Goal: Task Accomplishment & Management: Complete application form

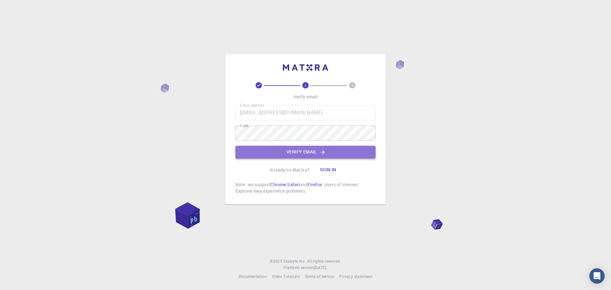
click at [317, 150] on button "Verify email" at bounding box center [305, 152] width 140 height 13
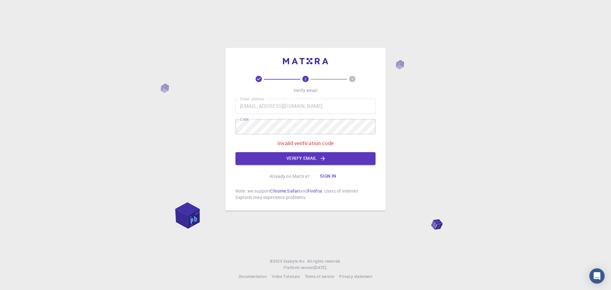
click at [292, 151] on div "Email address [EMAIL_ADDRESS][DOMAIN_NAME] Email address Code Code Invalid veri…" at bounding box center [305, 132] width 140 height 66
click at [294, 154] on button "Verify email" at bounding box center [305, 158] width 140 height 13
click at [329, 178] on button "Sign in" at bounding box center [328, 176] width 27 height 13
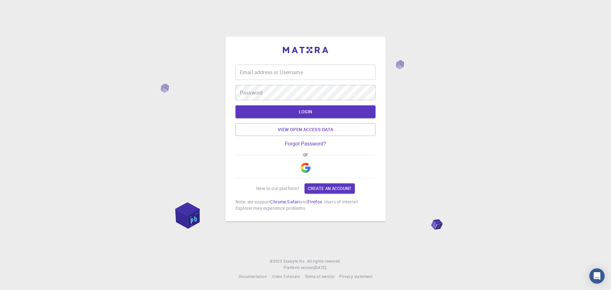
click at [304, 168] on img "button" at bounding box center [305, 168] width 10 height 10
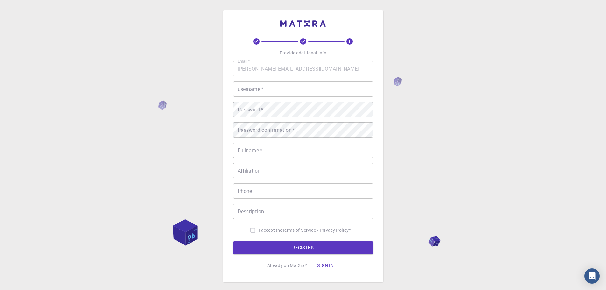
click at [252, 82] on div "username   * username   *" at bounding box center [303, 88] width 140 height 15
click at [253, 89] on input "username   *" at bounding box center [303, 88] width 140 height 15
click at [262, 94] on input "bilel" at bounding box center [303, 88] width 140 height 15
type input "bilel1988"
click at [259, 108] on div "Password   * Password   *" at bounding box center [303, 109] width 140 height 15
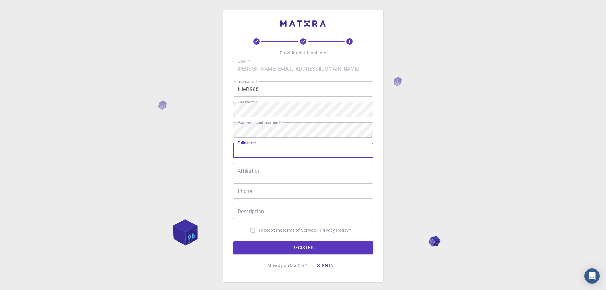
click at [254, 146] on div "Fullname   * Fullname   *" at bounding box center [303, 149] width 140 height 15
click at [261, 158] on div "Email   * [PERSON_NAME][EMAIL_ADDRESS][DOMAIN_NAME] Email   * username   * bile…" at bounding box center [303, 148] width 140 height 175
click at [262, 151] on input "Fullname   *" at bounding box center [303, 149] width 140 height 15
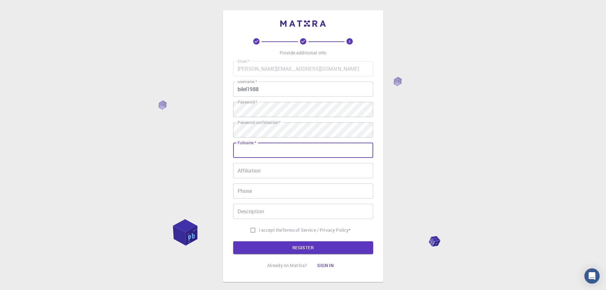
type input "Zerouali Bilel"
click at [260, 171] on input "Affiliation" at bounding box center [303, 170] width 140 height 15
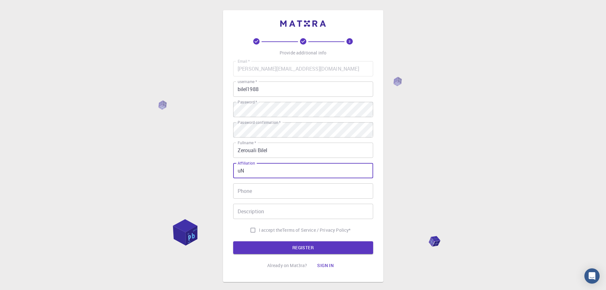
type input "u"
type input "University Chlef"
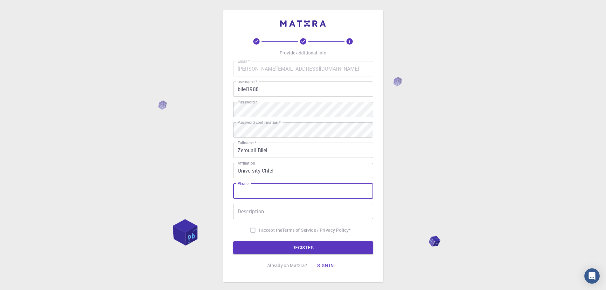
click at [262, 187] on input "Phone" at bounding box center [303, 190] width 140 height 15
type input "77141131"
click at [280, 209] on input "Description" at bounding box center [303, 211] width 140 height 15
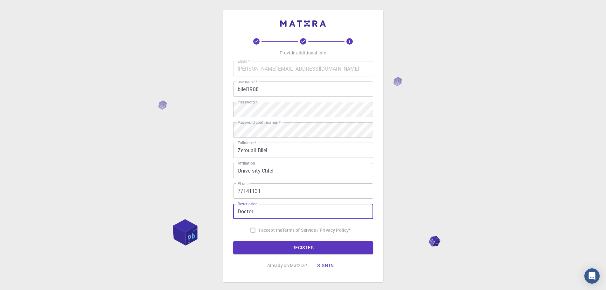
type input "Doctor"
click at [250, 229] on input "I accept the Terms of Service / Privacy Policy *" at bounding box center [253, 230] width 12 height 12
checkbox input "true"
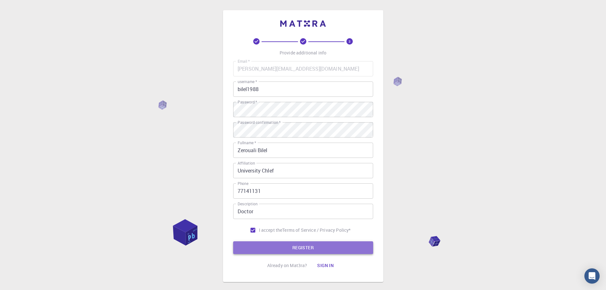
click at [270, 246] on button "REGISTER" at bounding box center [303, 247] width 140 height 13
click at [270, 219] on input "Doctor" at bounding box center [303, 211] width 140 height 15
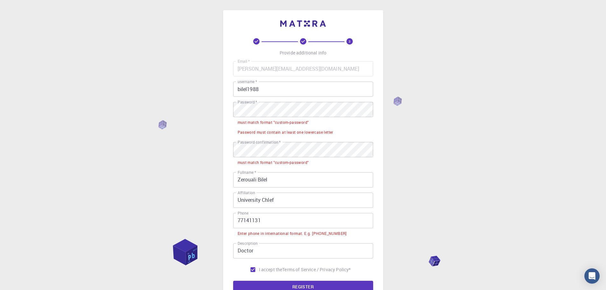
click at [373, 109] on nordpass-icon at bounding box center [373, 109] width 0 height 0
click at [239, 219] on input "77141131" at bounding box center [303, 220] width 140 height 15
click at [238, 218] on input "77141131" at bounding box center [303, 220] width 140 height 15
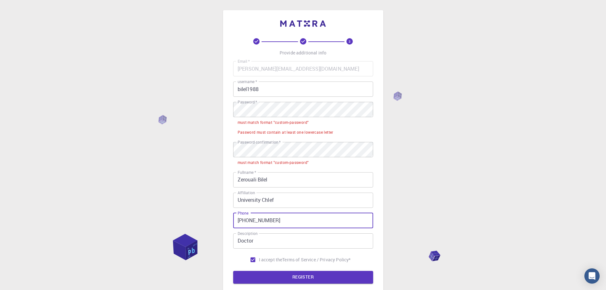
type input "[PHONE_NUMBER]"
click at [290, 244] on input "Doctor" at bounding box center [303, 240] width 140 height 15
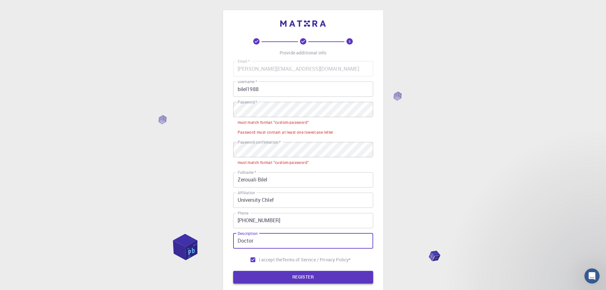
click at [295, 276] on button "REGISTER" at bounding box center [303, 277] width 140 height 13
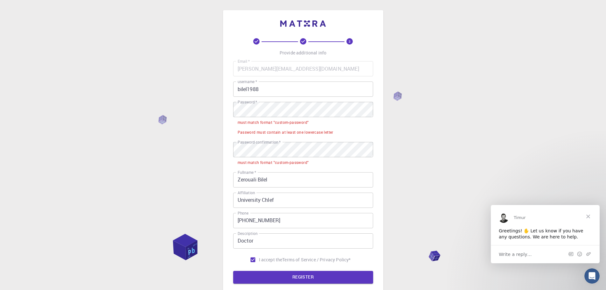
click at [262, 144] on label "Password confirmation   *" at bounding box center [259, 141] width 43 height 5
click at [226, 107] on div "3 Provide additional info Email   * [PERSON_NAME][EMAIL_ADDRESS][DOMAIN_NAME] E…" at bounding box center [303, 160] width 160 height 301
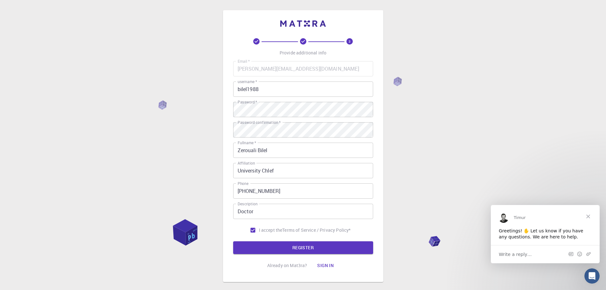
click at [454, 170] on div "3 Provide additional info Email   * [PERSON_NAME][EMAIL_ADDRESS][DOMAIN_NAME] E…" at bounding box center [303, 162] width 606 height 324
click at [327, 249] on button "REGISTER" at bounding box center [303, 247] width 140 height 13
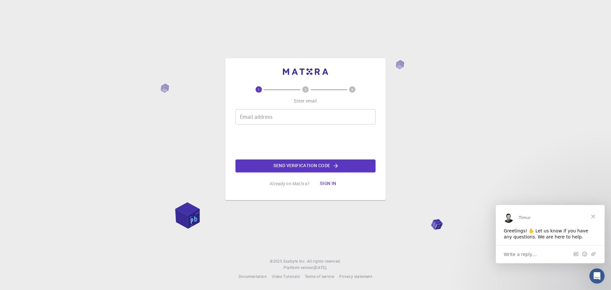
click at [260, 114] on div "Email address Email address" at bounding box center [305, 116] width 140 height 15
click at [229, 135] on div "1 2 3 Enter email Email address Email address Send verification code Already on…" at bounding box center [305, 129] width 160 height 142
click at [262, 120] on input "Email address" at bounding box center [305, 116] width 140 height 15
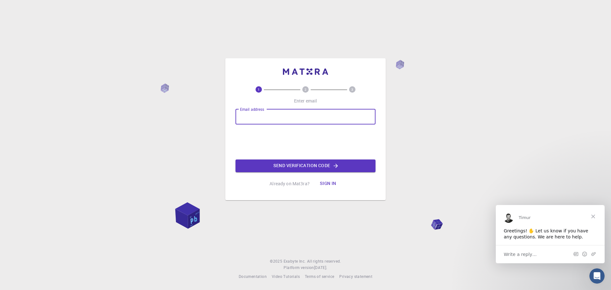
type input "[PERSON_NAME][EMAIL_ADDRESS][DOMAIN_NAME]"
click at [271, 114] on input "Email address" at bounding box center [305, 116] width 140 height 15
type input "u"
type input "[PERSON_NAME][EMAIL_ADDRESS][DOMAIN_NAME]"
click at [295, 166] on button "Send verification code" at bounding box center [305, 165] width 140 height 13
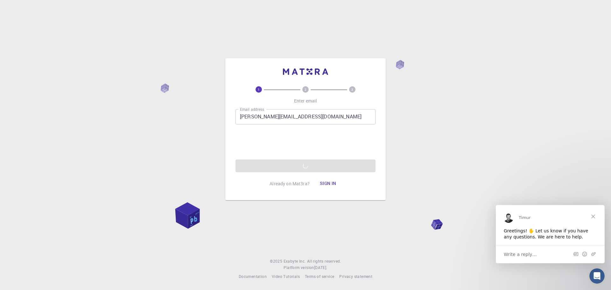
click at [593, 219] on span "Close" at bounding box center [592, 216] width 23 height 23
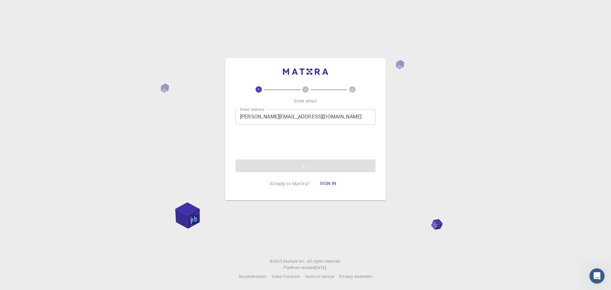
click at [509, 209] on div "1 2 3 Enter email Email address [PERSON_NAME][EMAIL_ADDRESS][DOMAIN_NAME] Email…" at bounding box center [305, 145] width 611 height 290
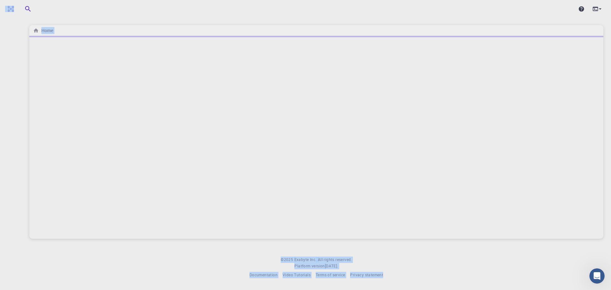
click at [214, 197] on div at bounding box center [316, 137] width 574 height 203
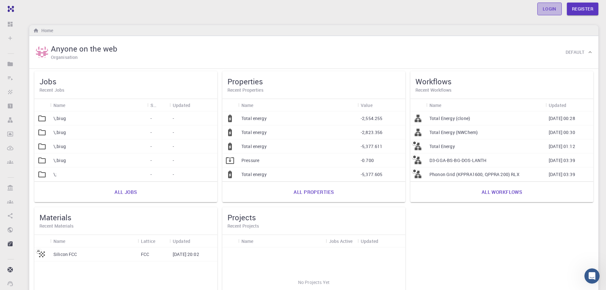
click at [551, 10] on link "Login" at bounding box center [549, 9] width 24 height 13
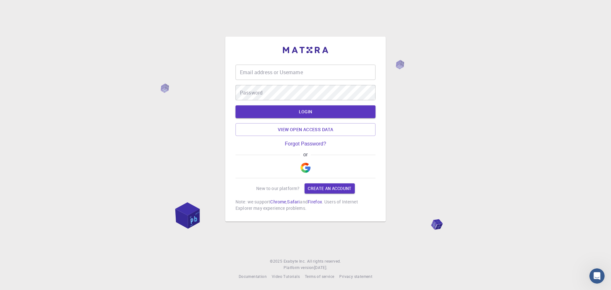
click at [267, 71] on input "Email address or Username" at bounding box center [305, 72] width 140 height 15
click at [267, 73] on input "Email address or Username" at bounding box center [305, 72] width 140 height 15
click at [264, 73] on input "Email address or Username" at bounding box center [305, 72] width 140 height 15
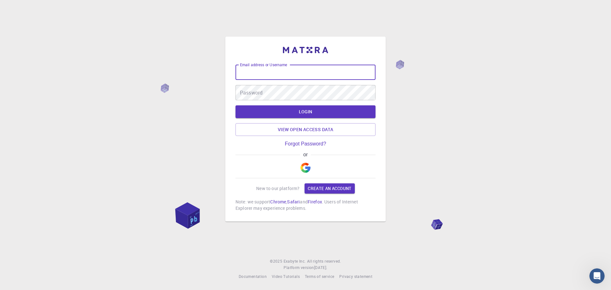
type input "B"
paste input "[PERSON_NAME][EMAIL_ADDRESS][DOMAIN_NAME]"
type input "[PERSON_NAME][EMAIL_ADDRESS][DOMAIN_NAME]"
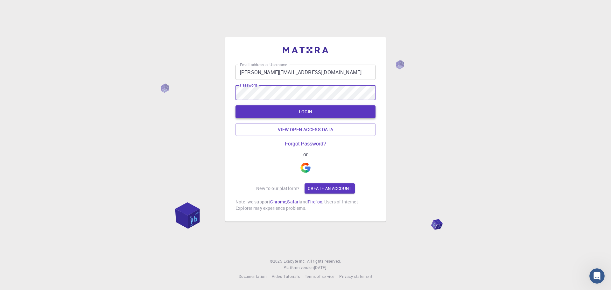
click at [292, 114] on button "LOGIN" at bounding box center [305, 111] width 140 height 13
